Goal: Feedback & Contribution: Contribute content

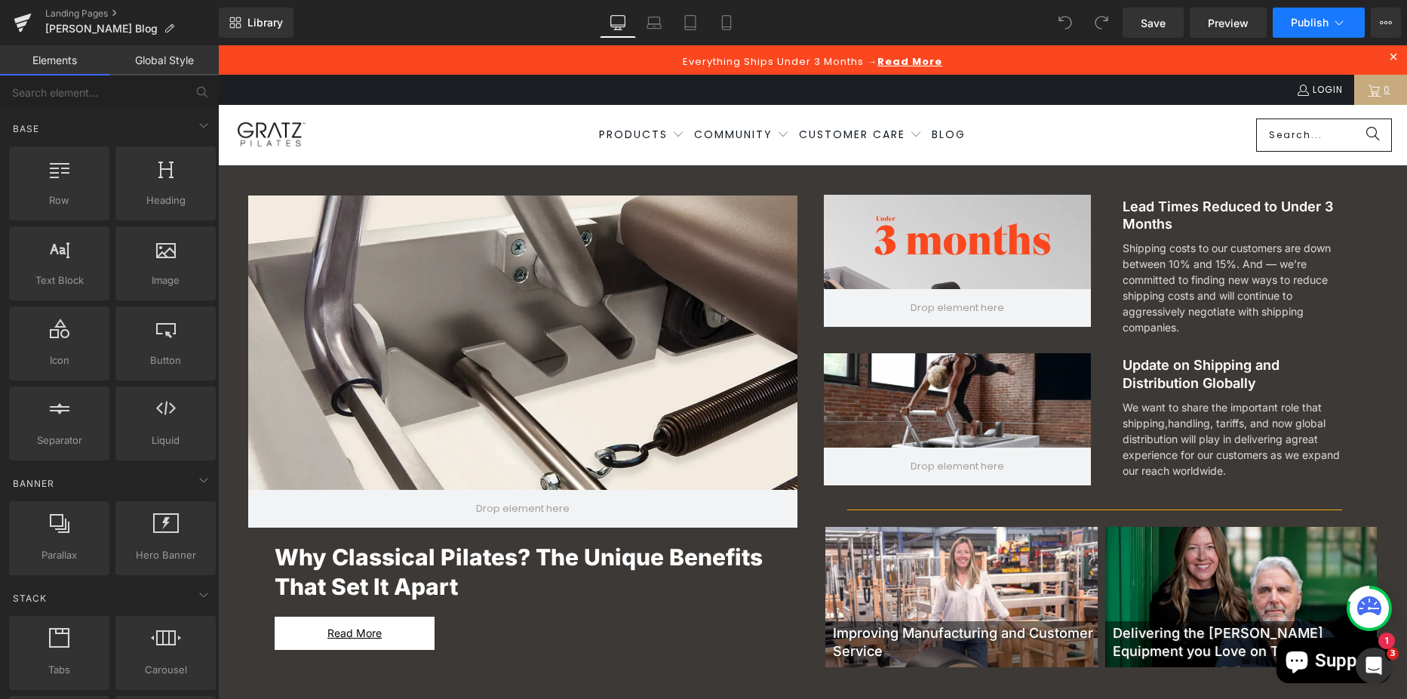
click at [1326, 21] on span "Publish" at bounding box center [1310, 23] width 38 height 12
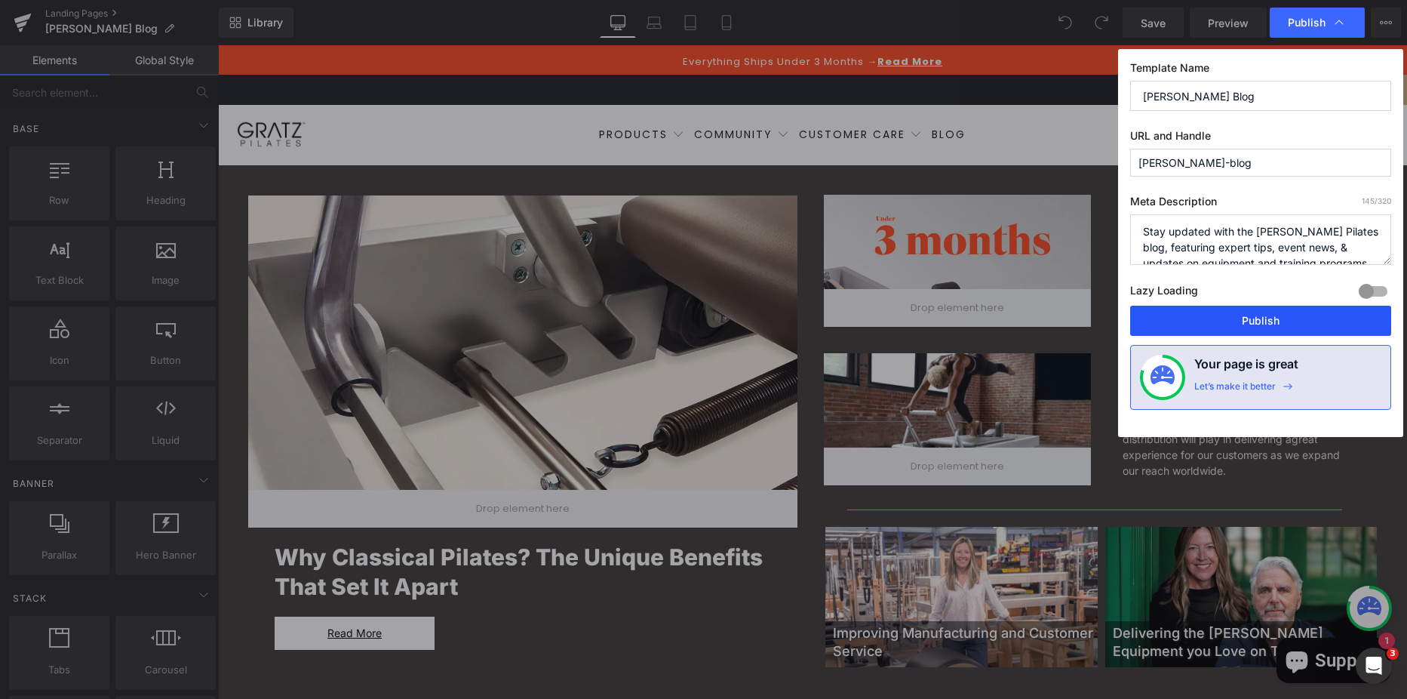
click at [1238, 321] on button "Publish" at bounding box center [1261, 321] width 261 height 30
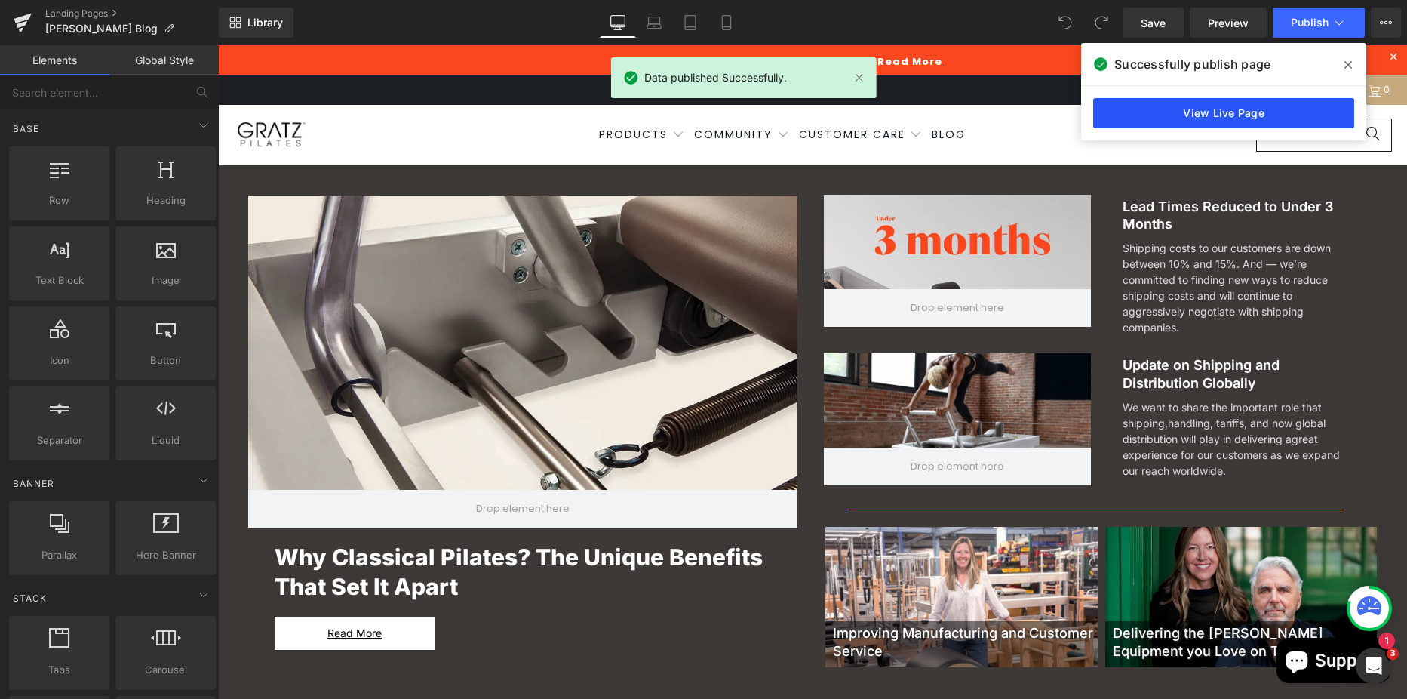
click at [1159, 98] on link "View Live Page" at bounding box center [1224, 113] width 261 height 30
